Goal: Find specific page/section: Find specific page/section

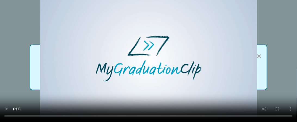
scroll to position [12, 0]
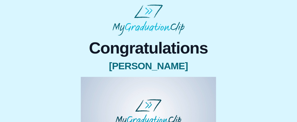
scroll to position [60, 0]
